Goal: Task Accomplishment & Management: Complete application form

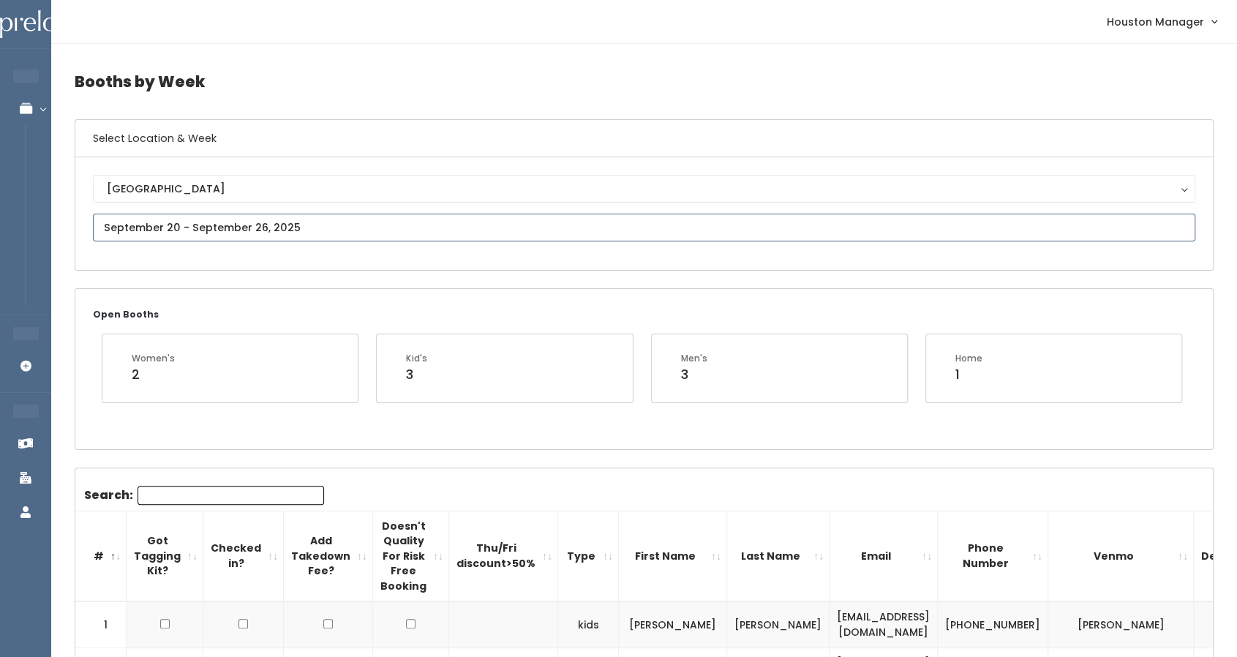
click at [206, 228] on input "text" at bounding box center [644, 228] width 1103 height 28
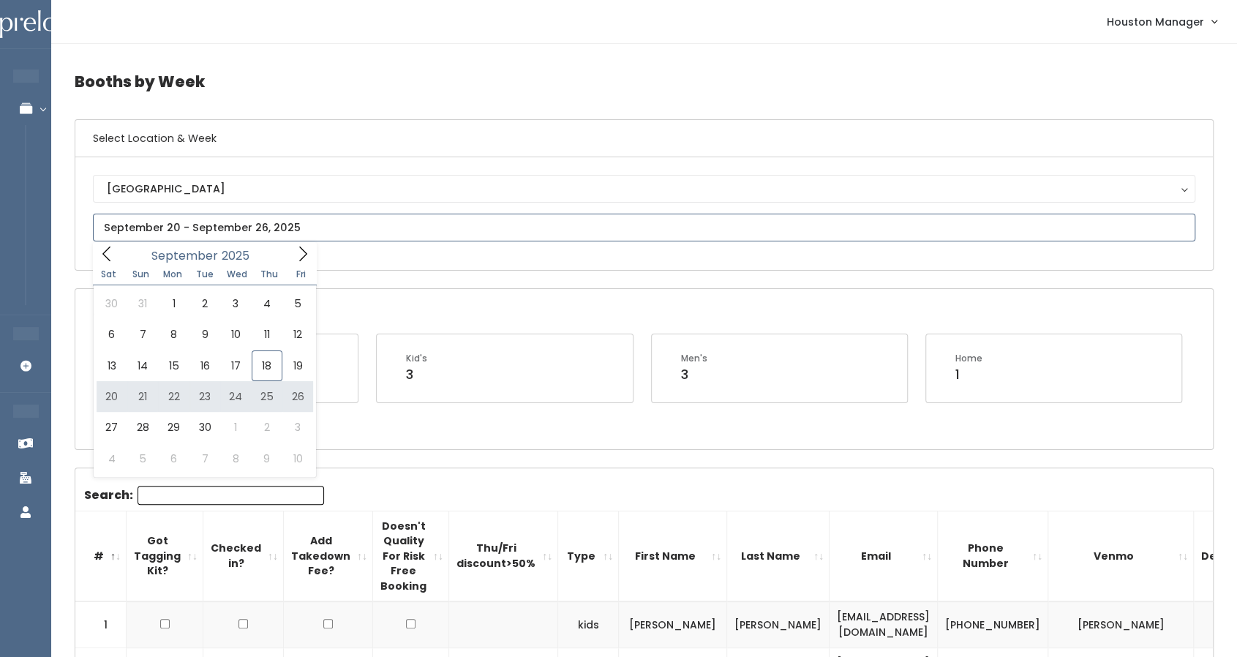
type input "September 20 to September 26"
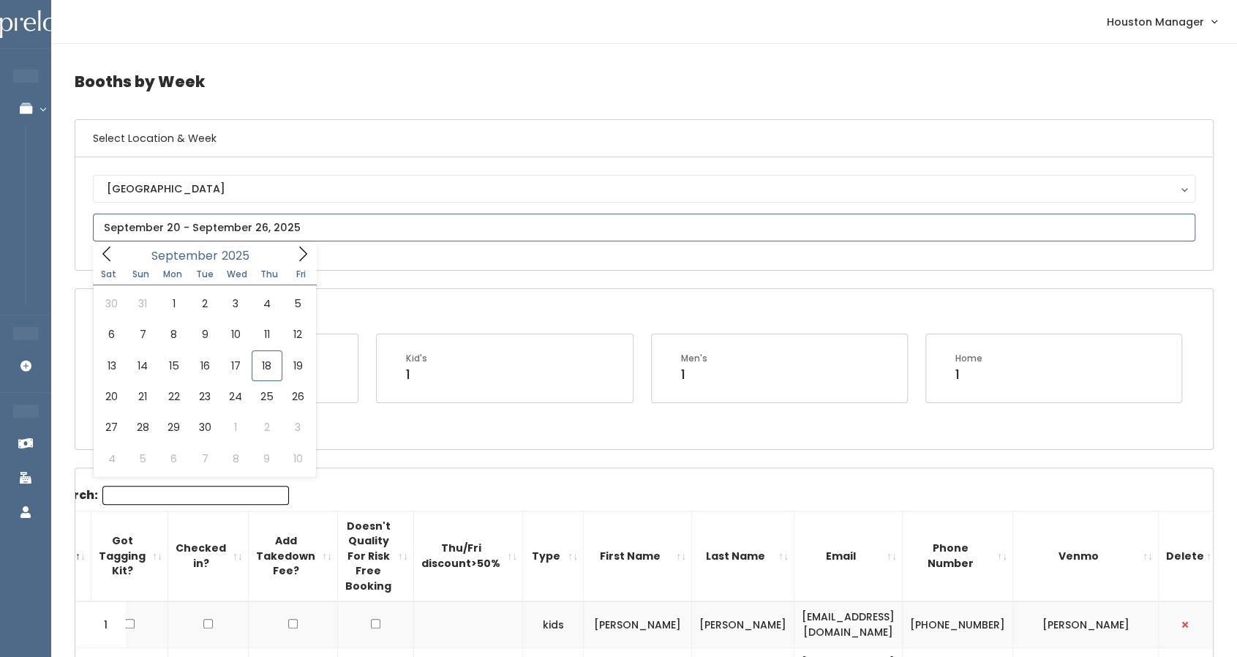
click at [222, 223] on input "text" at bounding box center [644, 228] width 1103 height 28
type input "September 27 to October 3"
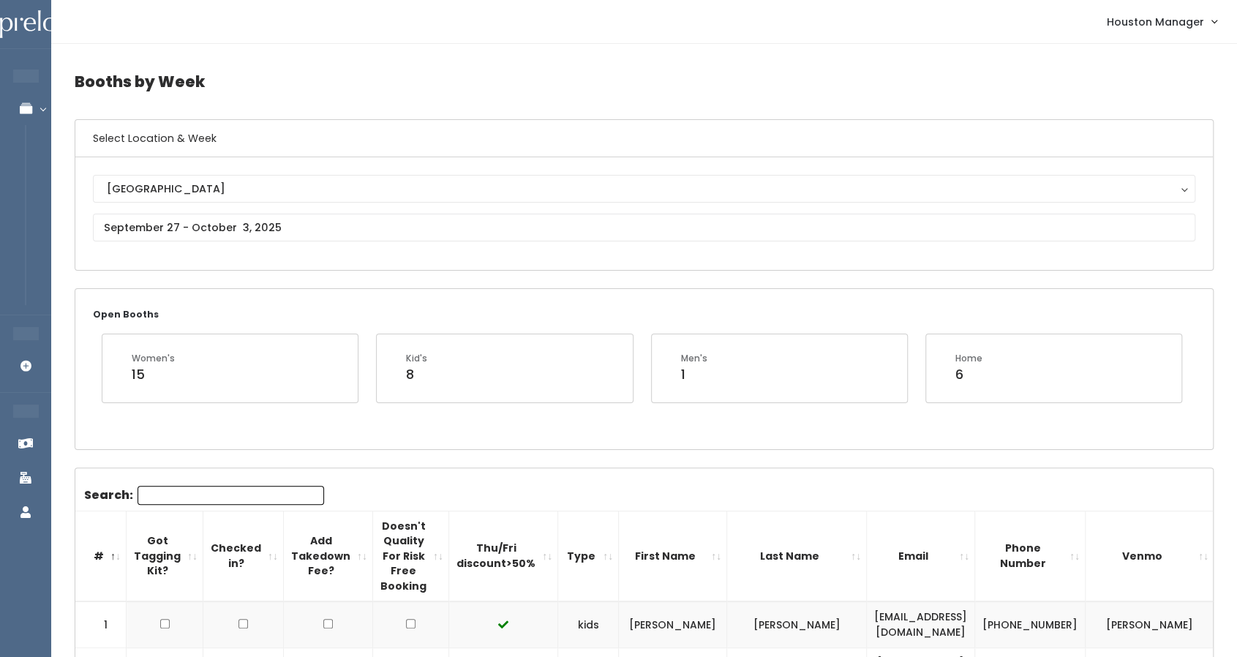
click at [247, 496] on input "Search:" at bounding box center [231, 495] width 187 height 19
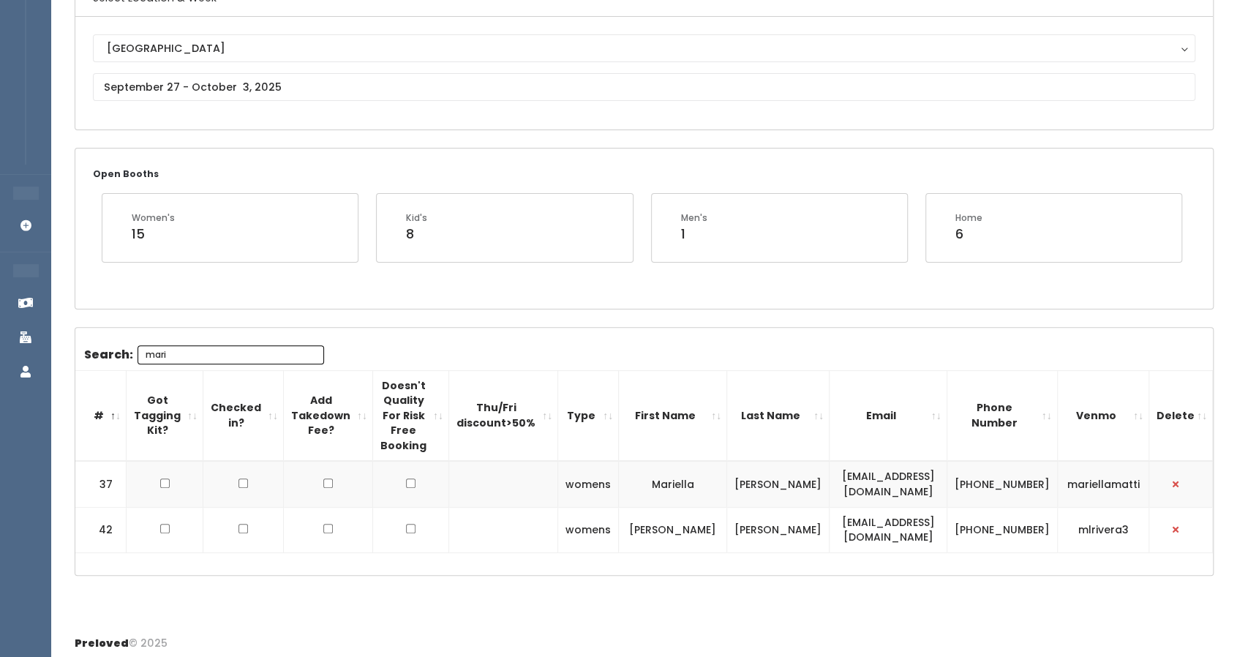
scroll to position [142, 0]
click at [832, 517] on td "[EMAIL_ADDRESS][DOMAIN_NAME]" at bounding box center [888, 528] width 117 height 45
copy tr "[EMAIL_ADDRESS][DOMAIN_NAME]"
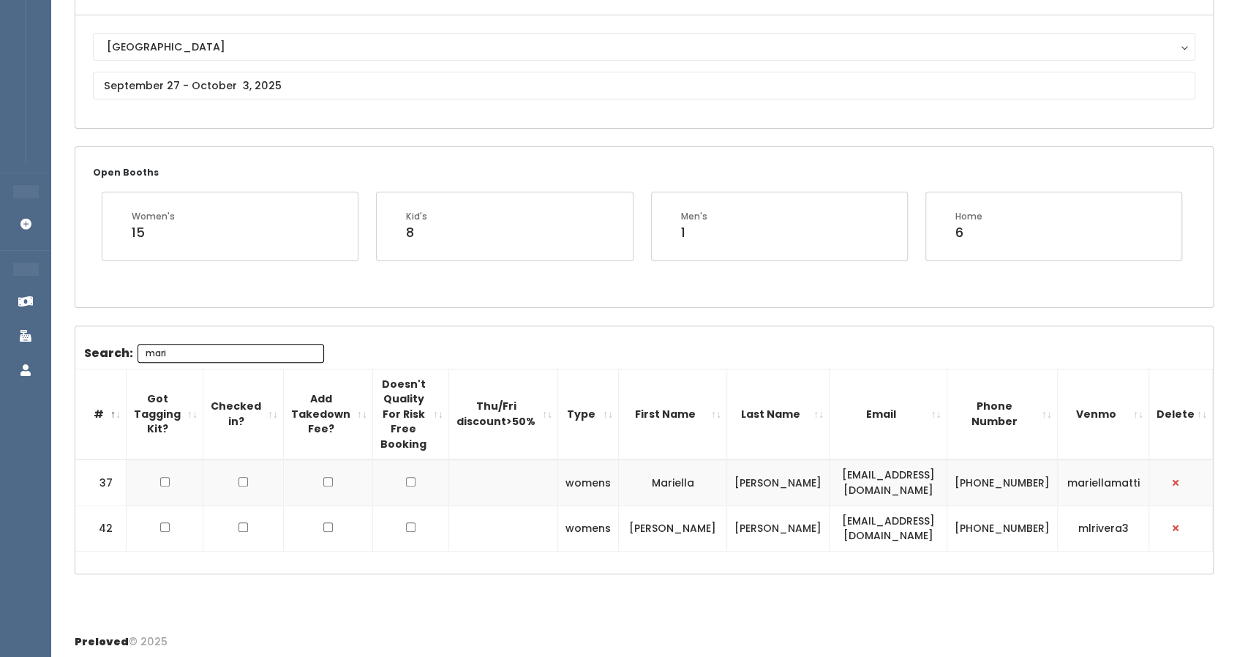
click at [251, 337] on div "Search: mari # Got Tagging Kit? Checked in? Add Takedown Fee? Doesn't Quality F…" at bounding box center [644, 449] width 1138 height 247
click at [248, 344] on input "mari" at bounding box center [231, 353] width 187 height 19
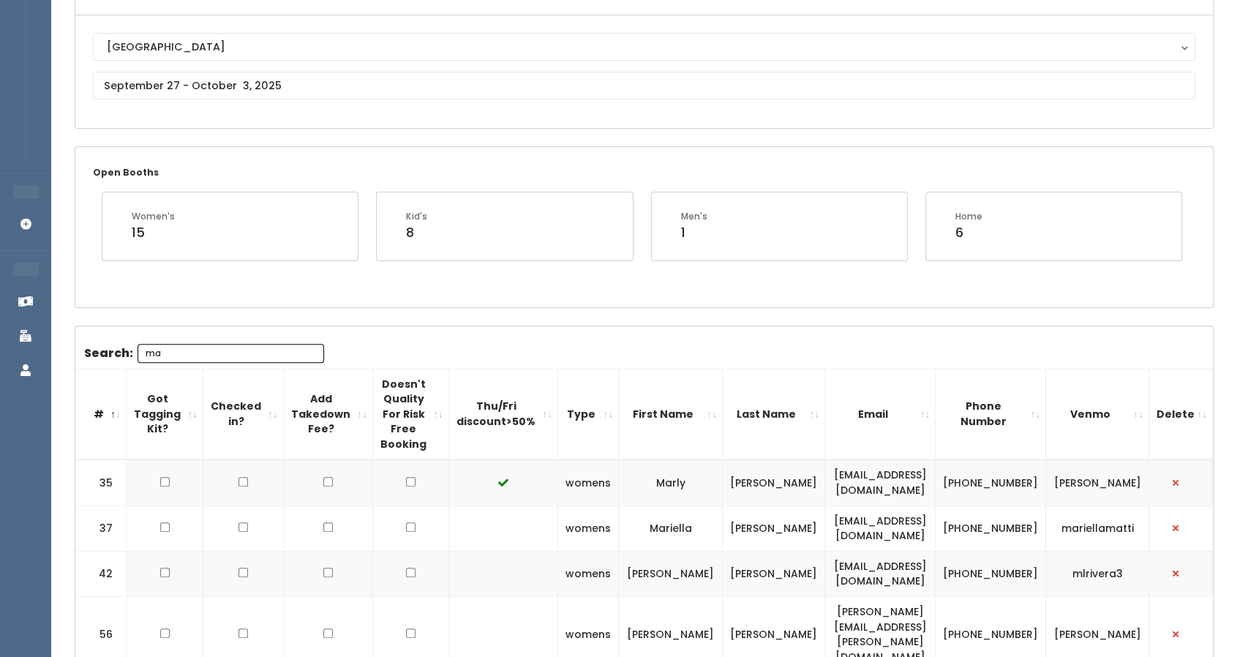
type input "m"
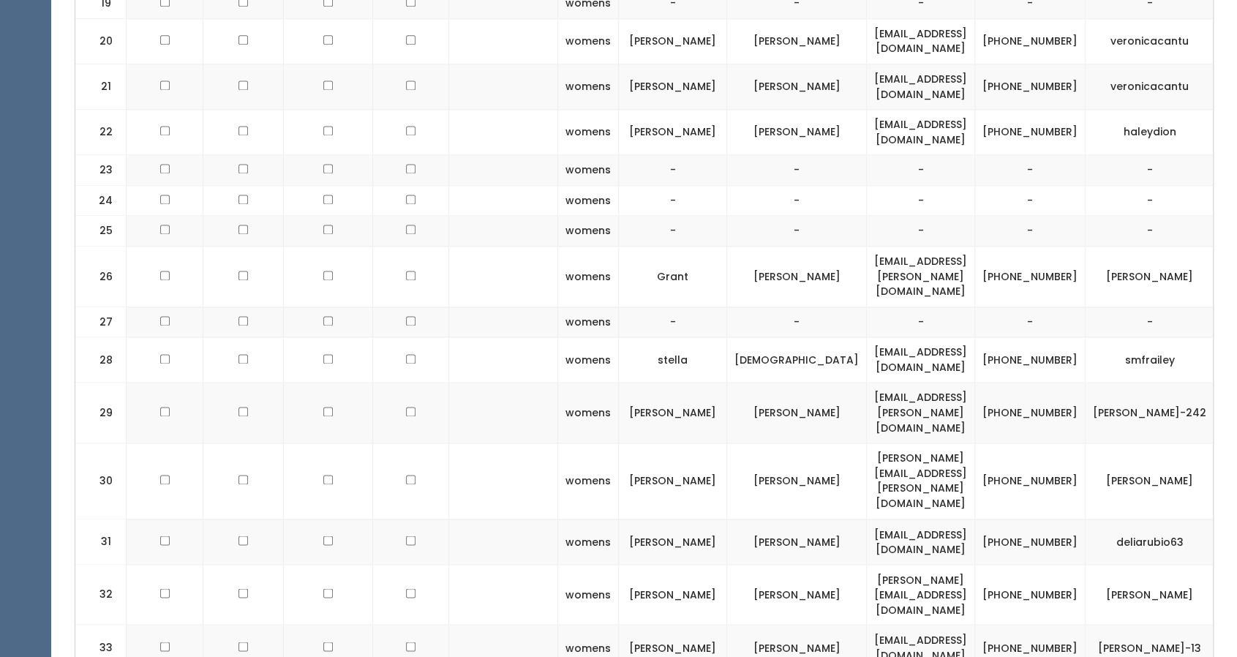
scroll to position [1326, 0]
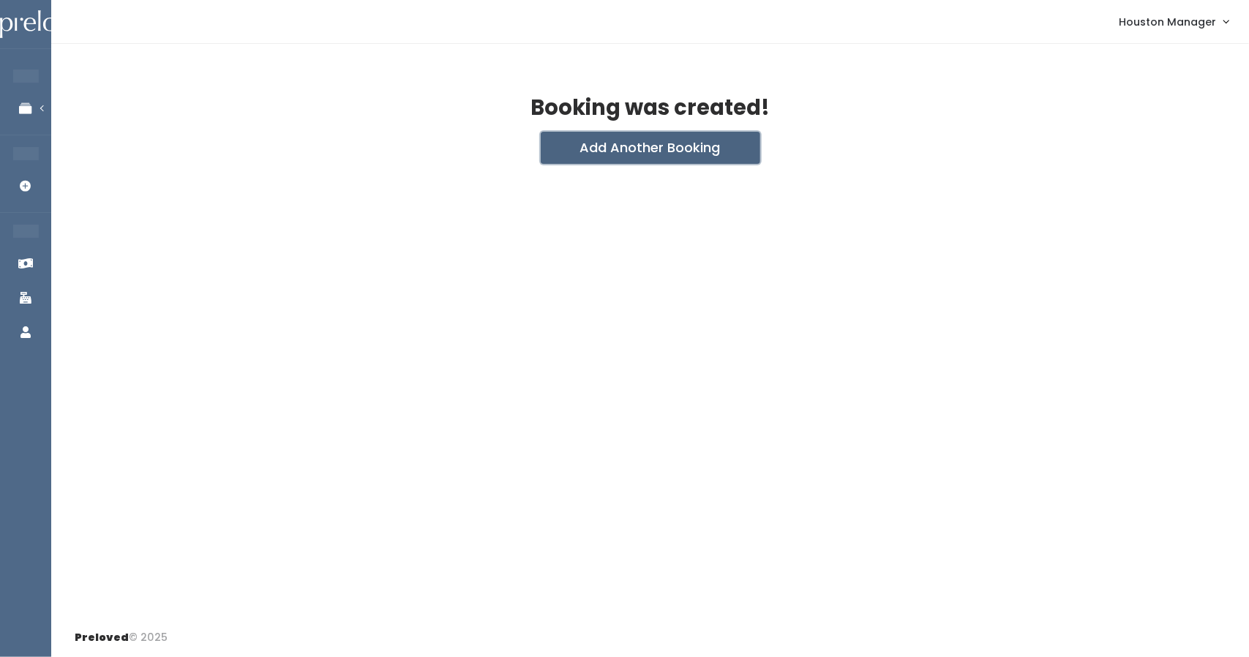
click at [671, 153] on button "Add Another Booking" at bounding box center [651, 148] width 220 height 32
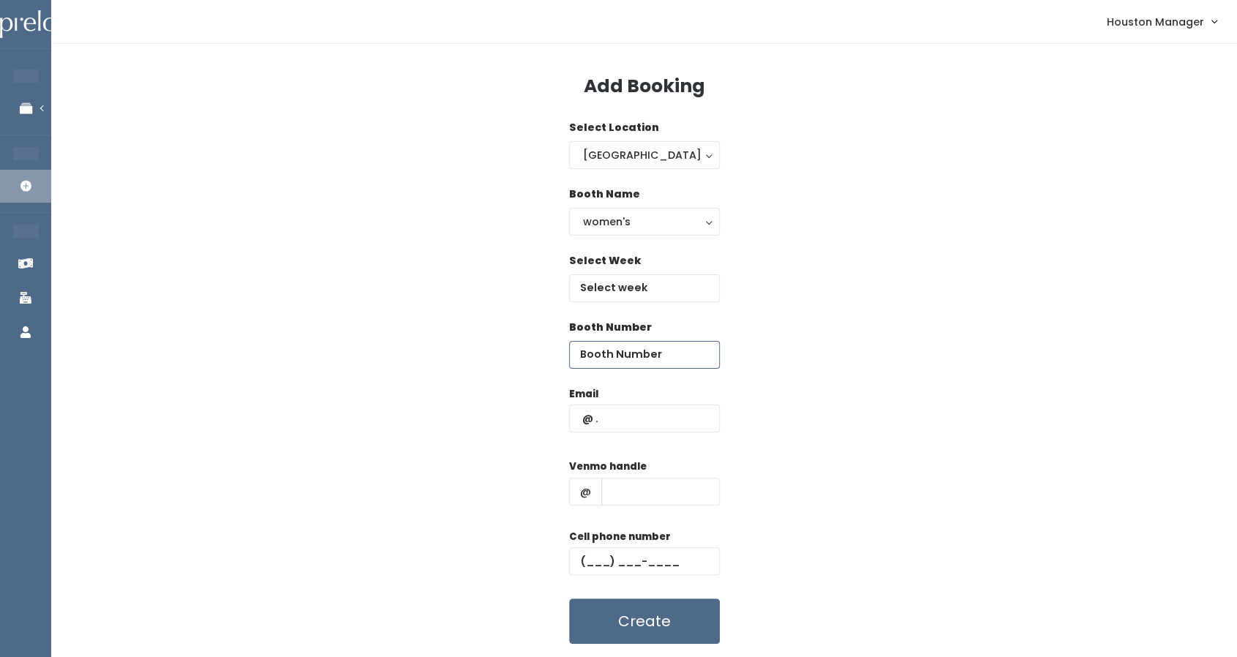
click at [647, 352] on input "number" at bounding box center [644, 355] width 151 height 28
type input "18"
click at [631, 416] on input "text" at bounding box center [644, 419] width 151 height 28
paste input "[EMAIL_ADDRESS][DOMAIN_NAME]"
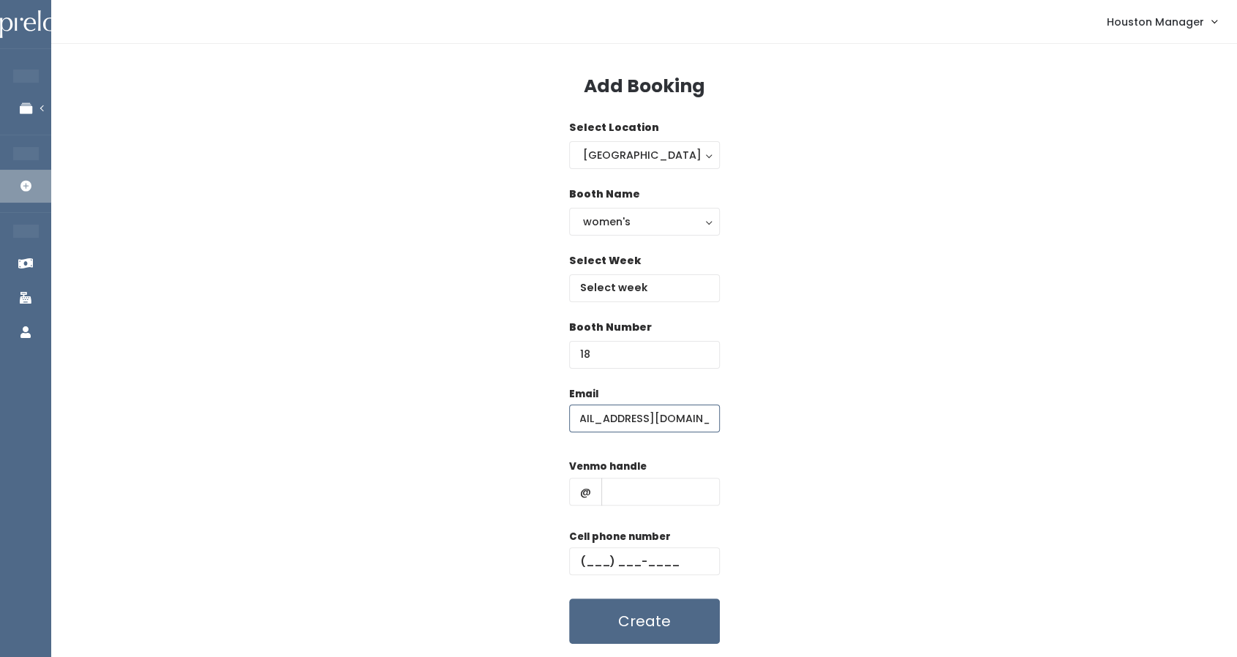
type input "[EMAIL_ADDRESS][DOMAIN_NAME]"
type input "5555"
click at [621, 554] on input "text" at bounding box center [644, 561] width 151 height 28
type input "(555) 555-5555"
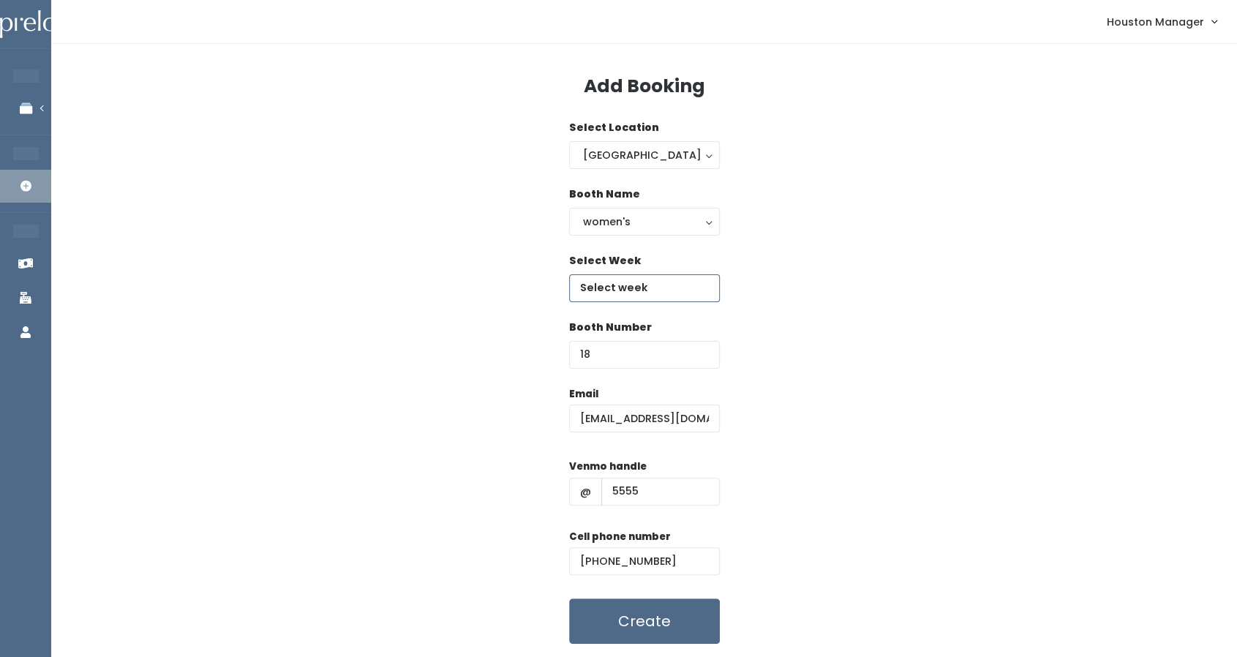
click at [652, 289] on input "text" at bounding box center [644, 288] width 151 height 28
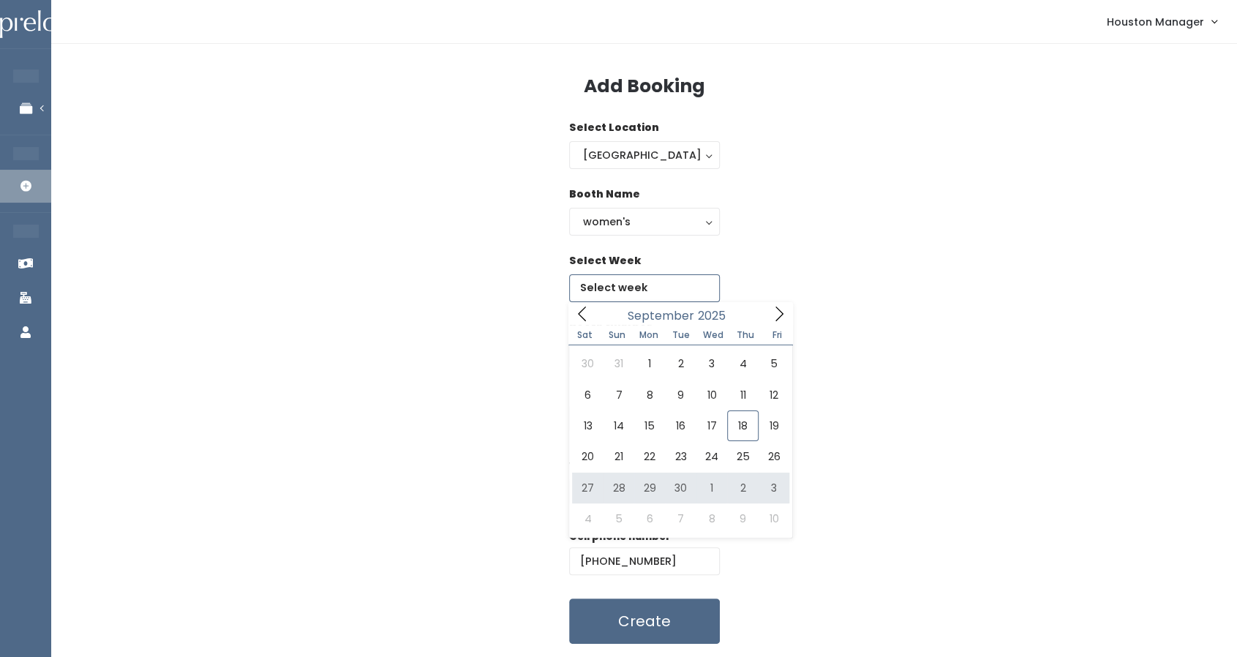
type input "September 27 to October 3"
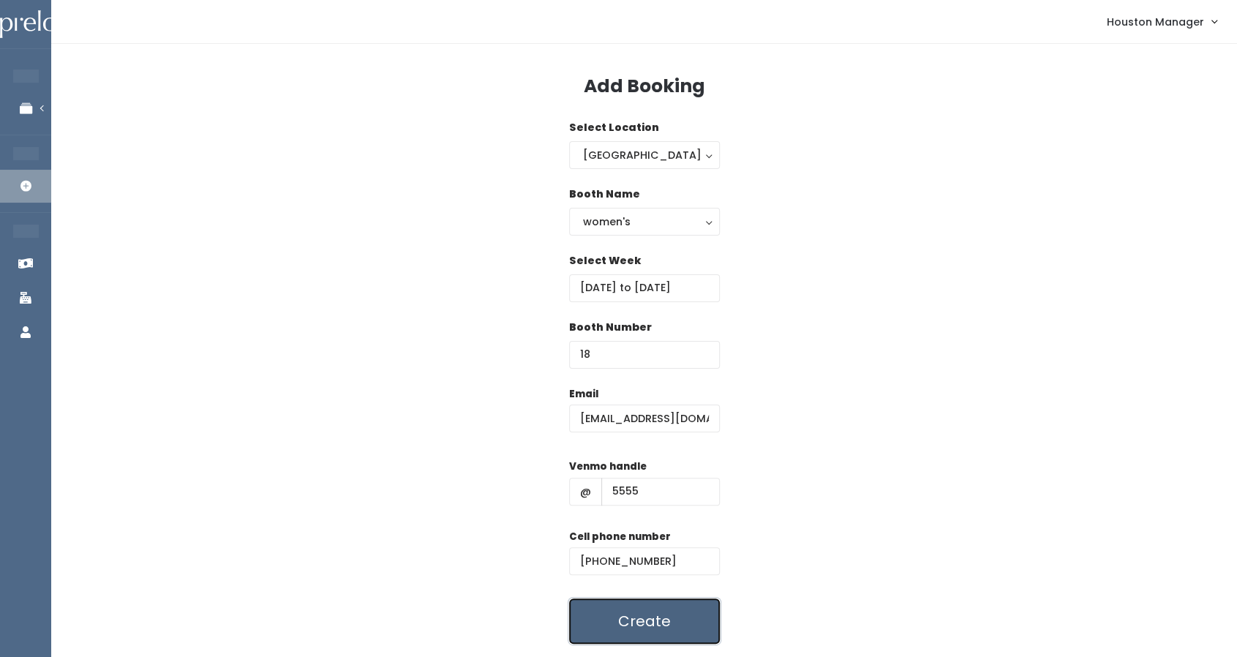
click at [584, 614] on button "Create" at bounding box center [644, 621] width 151 height 45
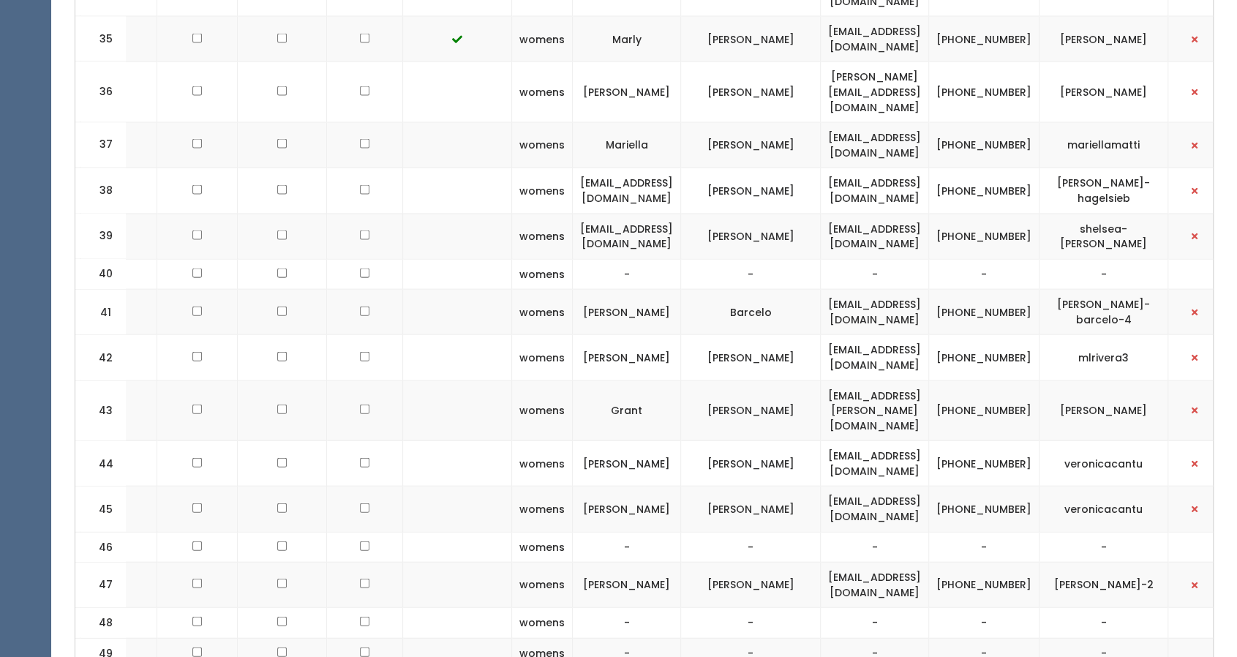
scroll to position [0, 50]
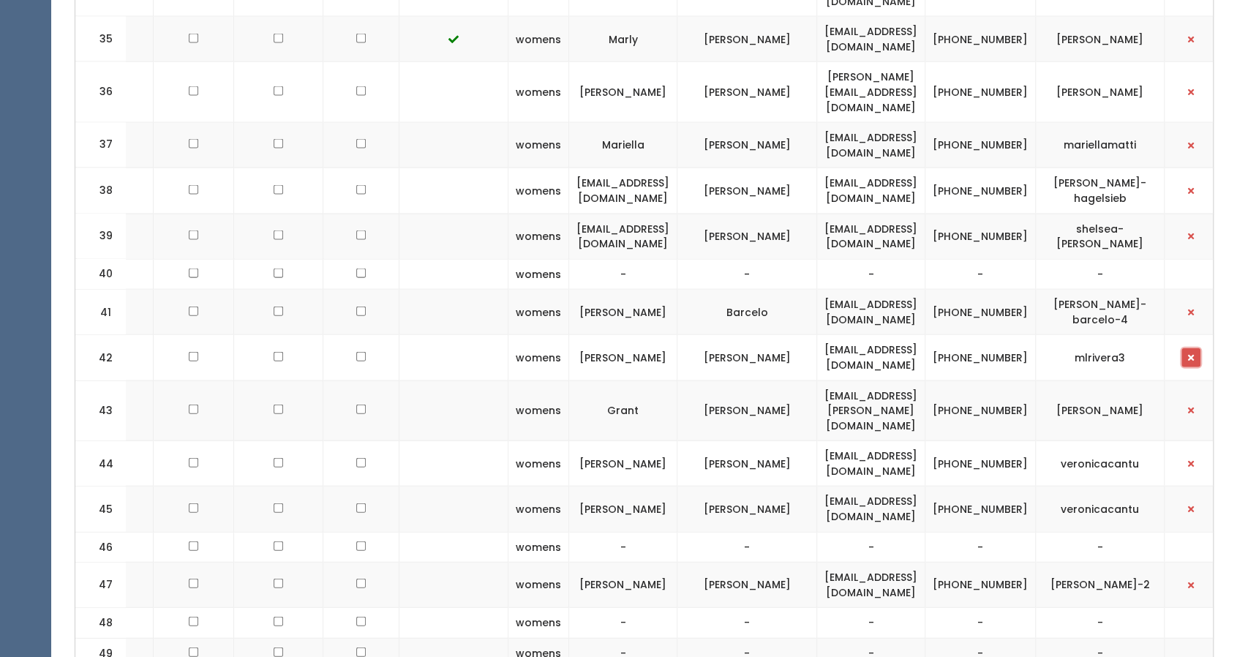
click at [1182, 348] on button "button" at bounding box center [1191, 357] width 19 height 19
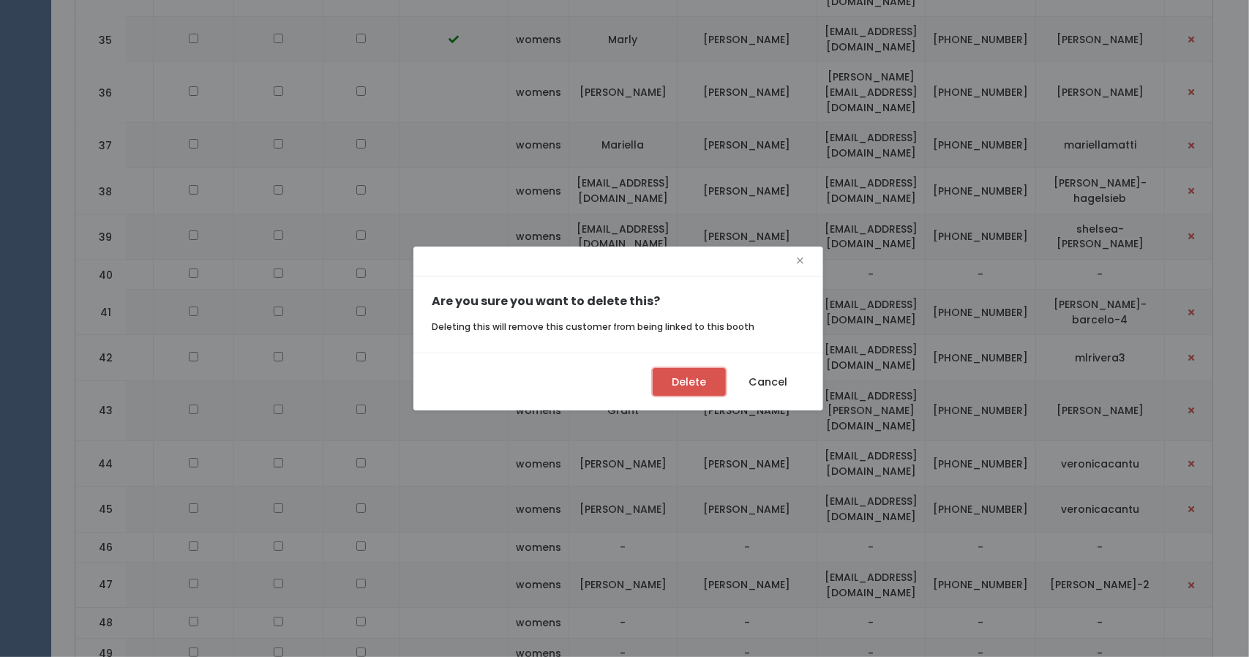
click at [702, 391] on button "Delete" at bounding box center [689, 382] width 73 height 28
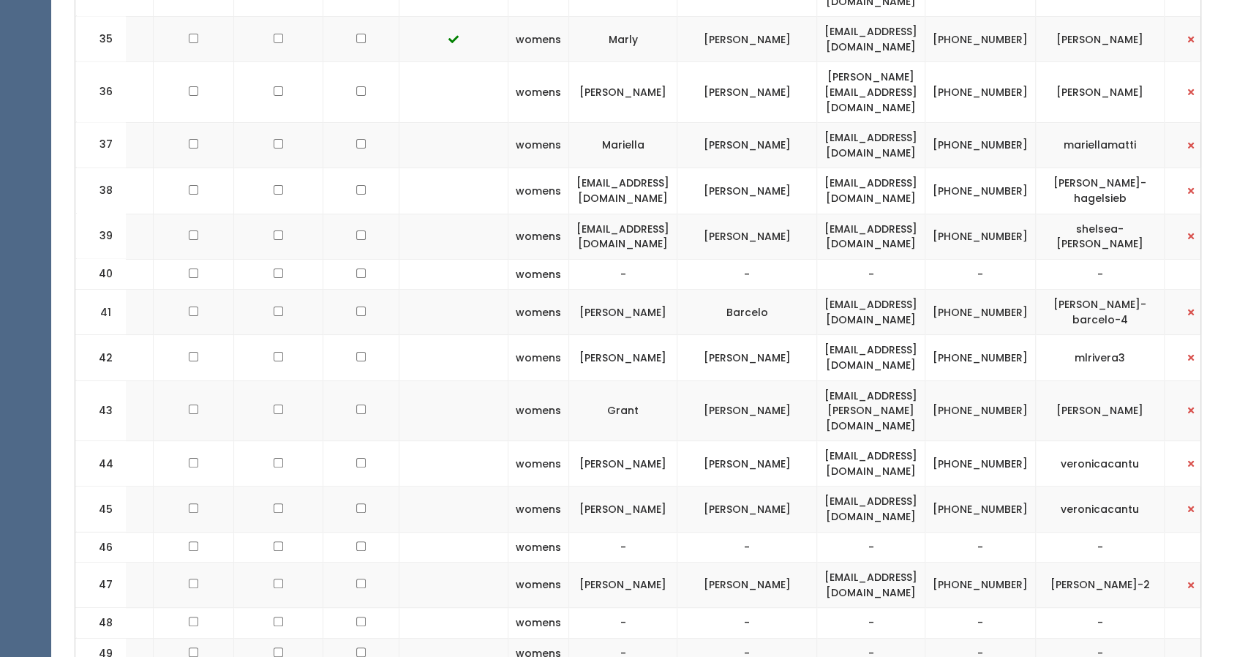
scroll to position [0, 37]
